Goal: Find contact information: Find contact information

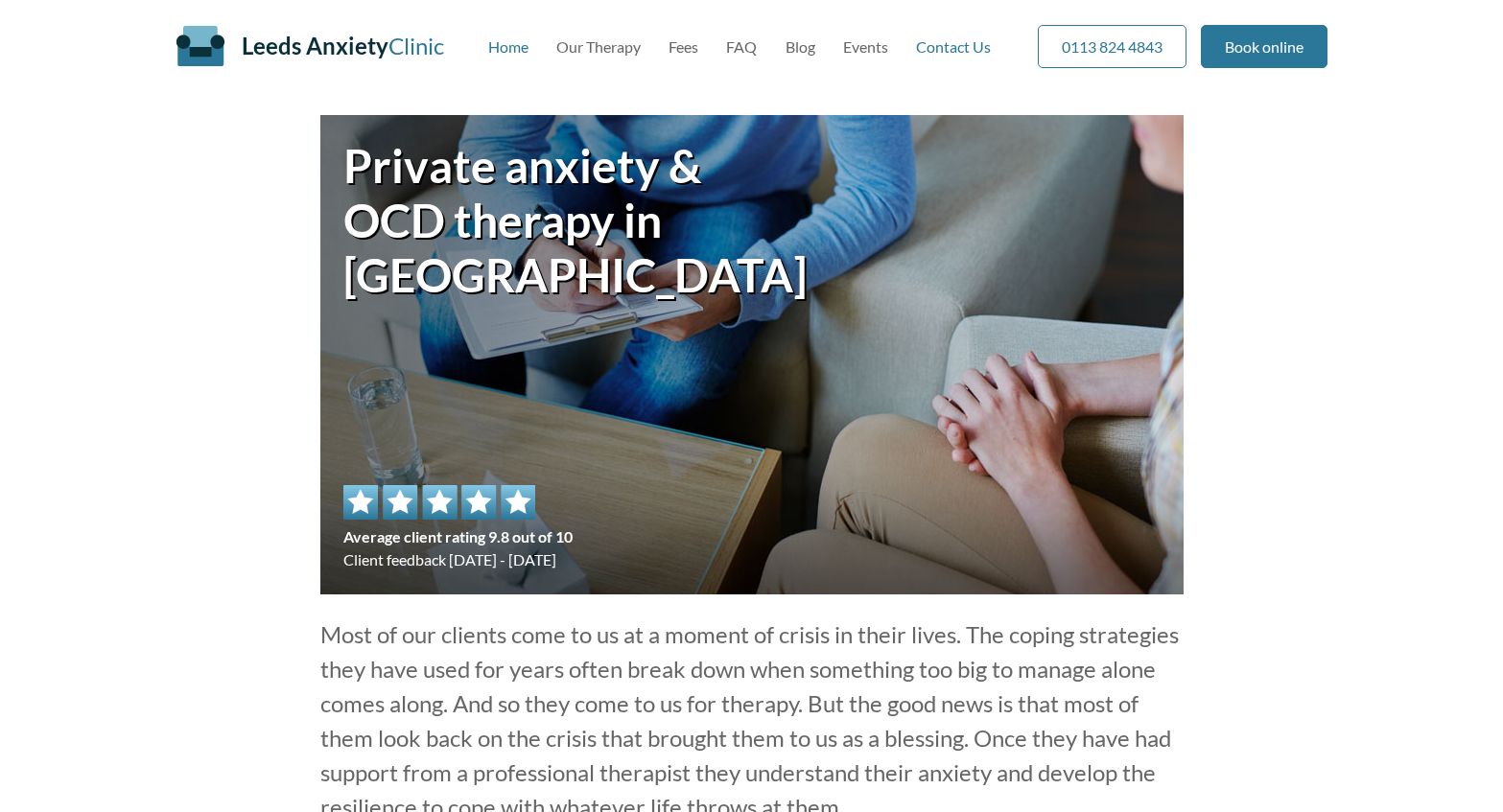
click at [952, 48] on link "Contact Us" at bounding box center [952, 46] width 74 height 18
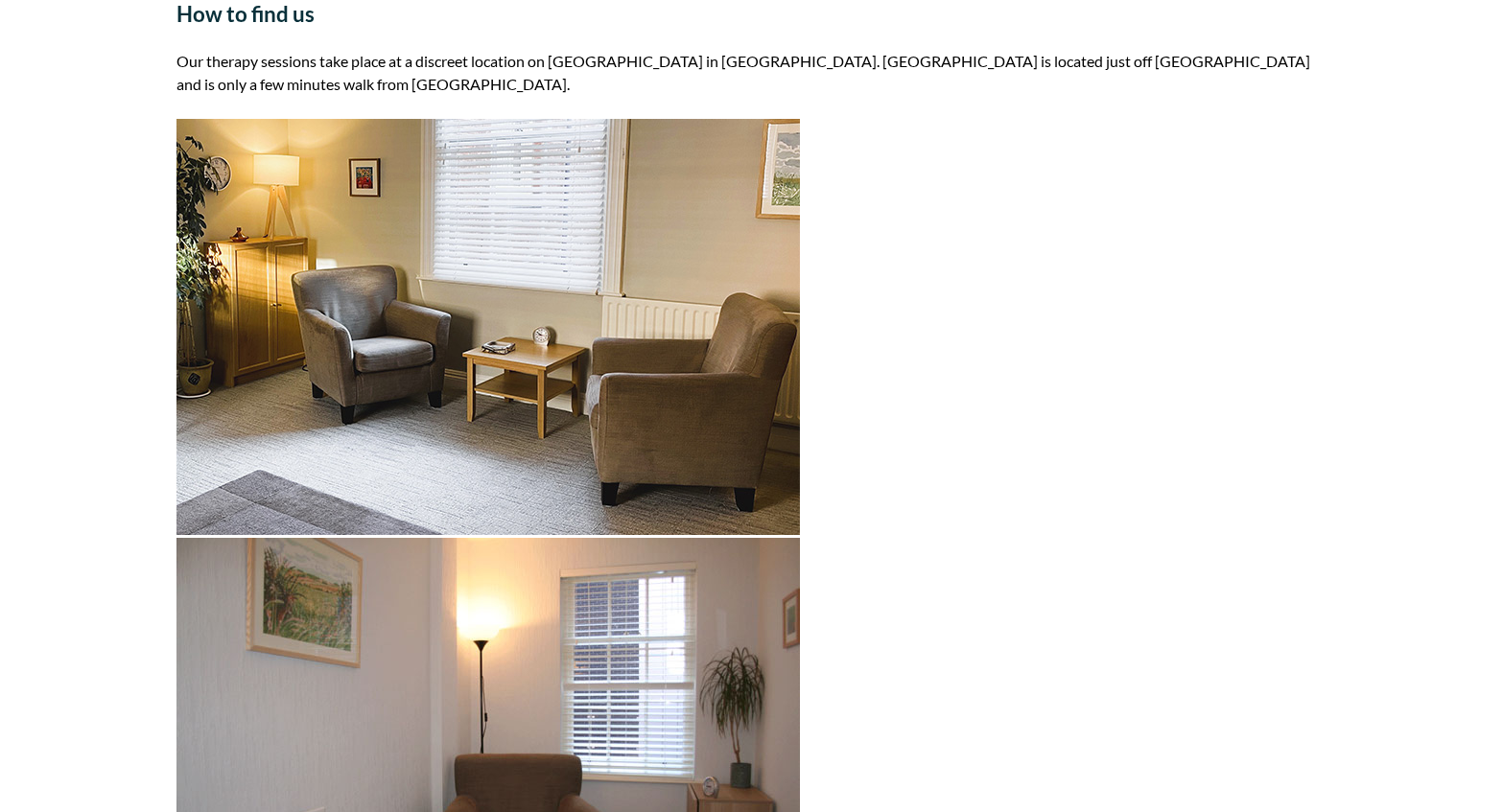
scroll to position [705, 0]
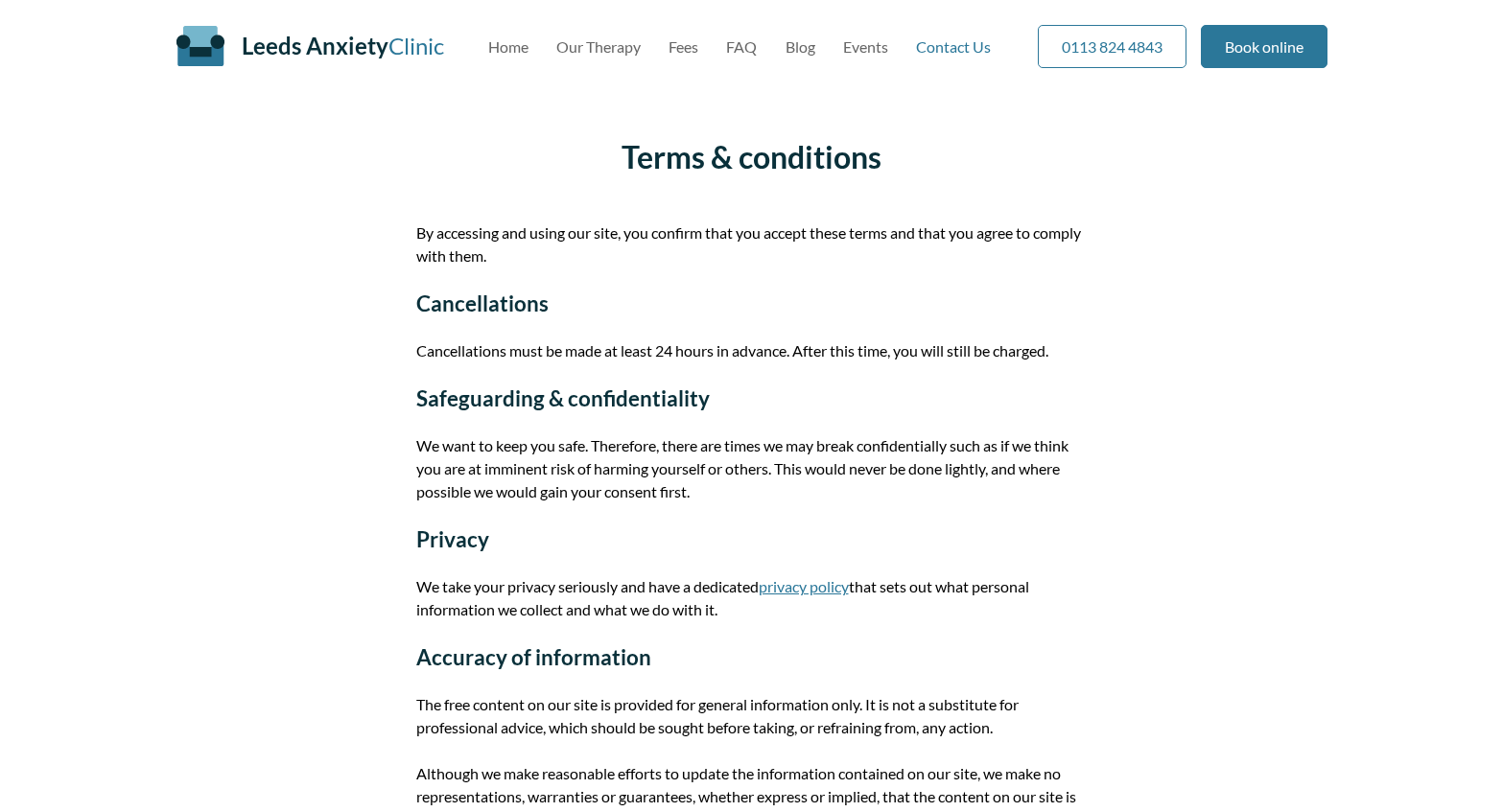
click at [959, 49] on link "Contact Us" at bounding box center [952, 46] width 74 height 18
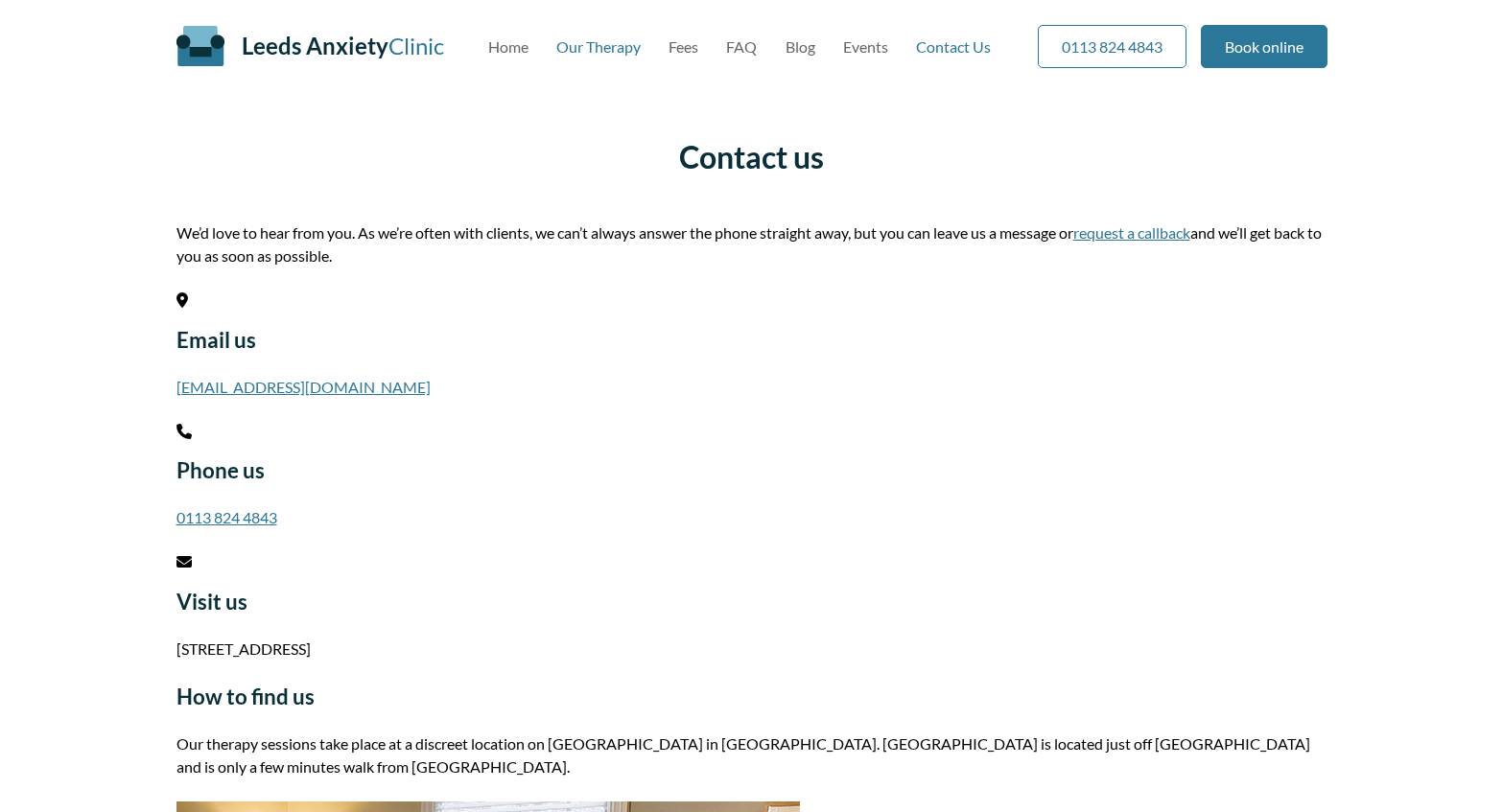
click at [594, 54] on link "Our Therapy" at bounding box center [598, 46] width 84 height 18
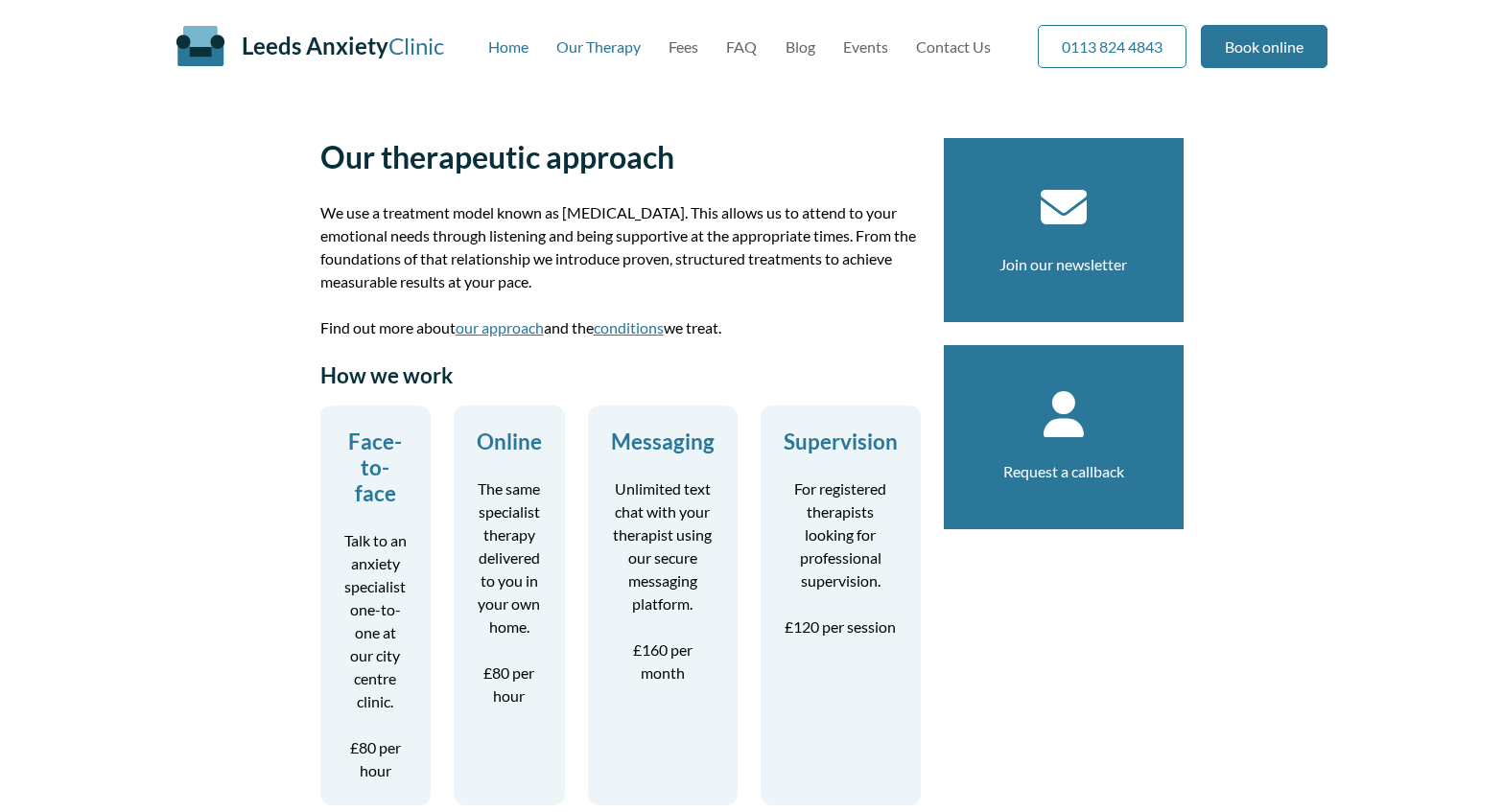
click at [506, 51] on link "Home" at bounding box center [508, 46] width 41 height 18
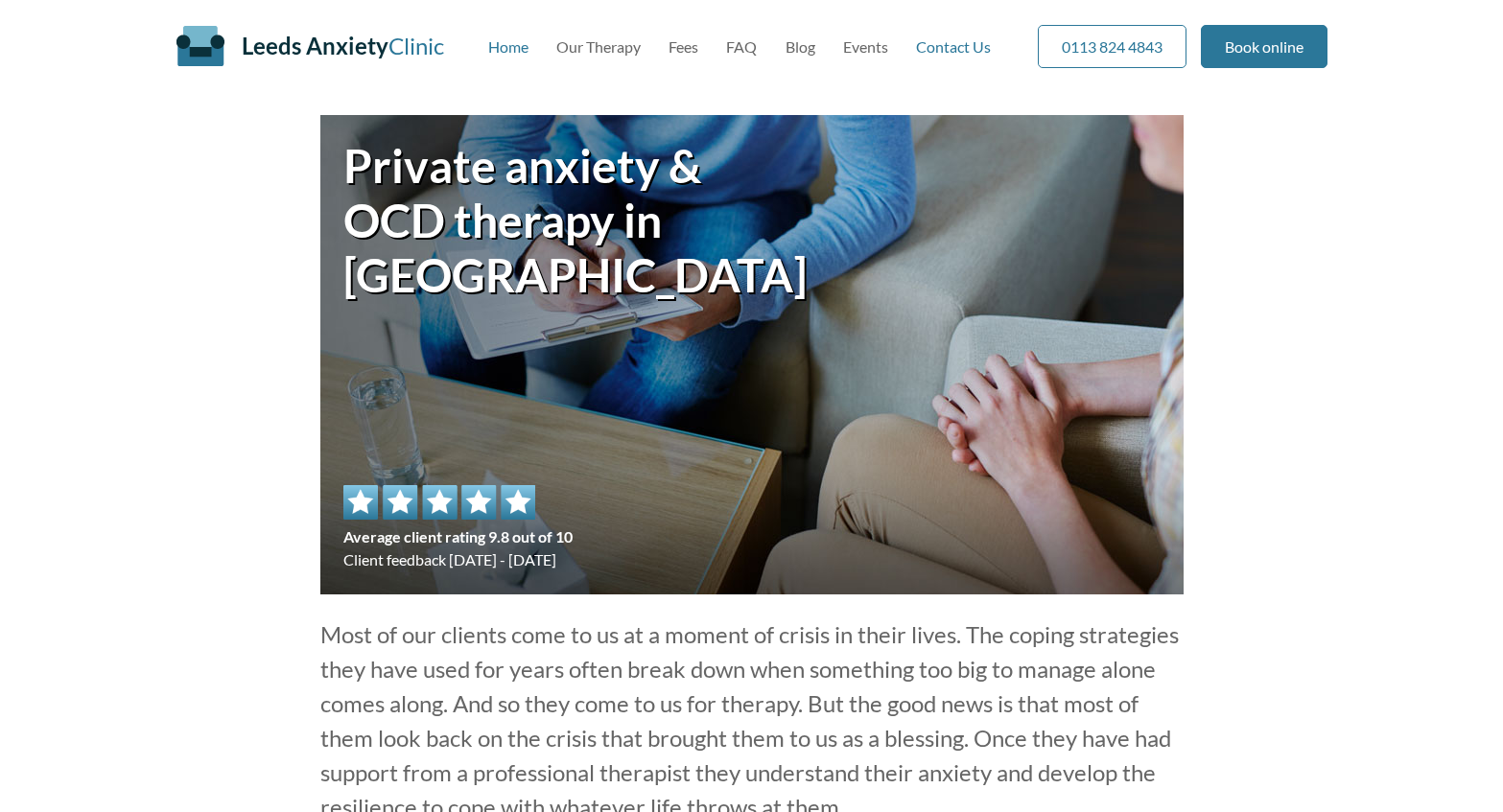
click at [955, 55] on link "Contact Us" at bounding box center [952, 46] width 74 height 18
